Goal: Information Seeking & Learning: Find specific fact

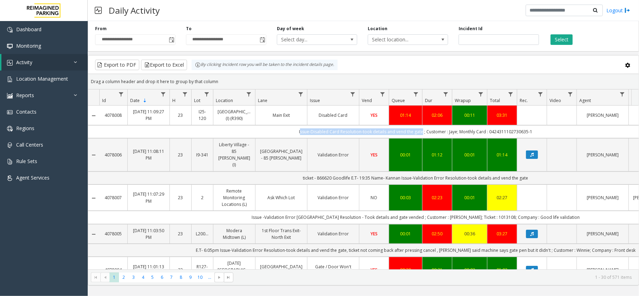
drag, startPoint x: 286, startPoint y: 130, endPoint x: 421, endPoint y: 138, distance: 135.1
click at [421, 138] on td "Issue-Disabled Card Resolution-took details and vend the gate ; Customer : Jaye…" at bounding box center [415, 131] width 633 height 13
click at [452, 132] on td "Issue-Disabled Card Resolution-took details and vend the gate ; Customer : Jaye…" at bounding box center [415, 131] width 633 height 13
copy td "Jaye"
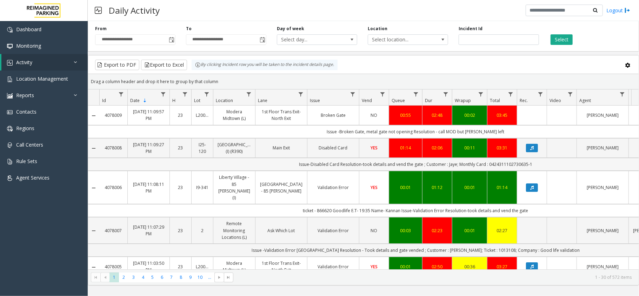
click at [510, 163] on td "Issue-Disabled Card Resolution-took details and vend the gate ; Customer : Jaye…" at bounding box center [415, 164] width 633 height 13
copy td "0424311102730635"
